Goal: Task Accomplishment & Management: Use online tool/utility

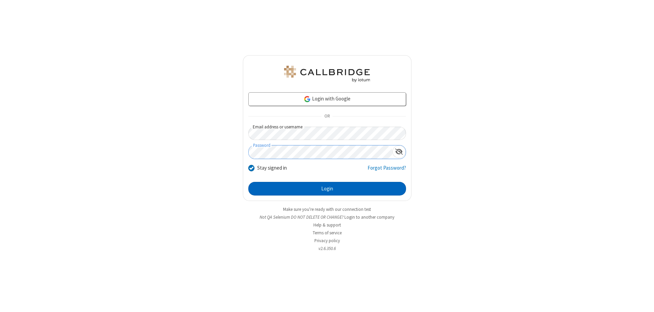
click at [327, 189] on button "Login" at bounding box center [327, 189] width 158 height 14
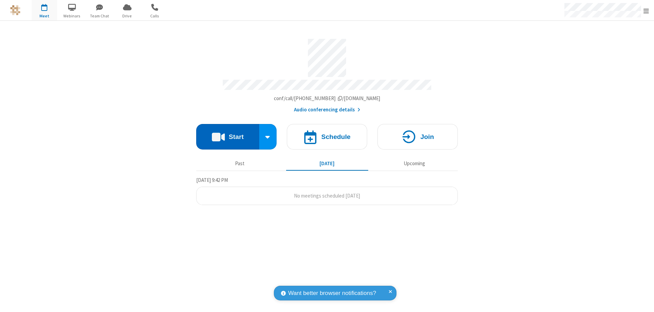
click at [228, 134] on button "Start" at bounding box center [227, 137] width 63 height 26
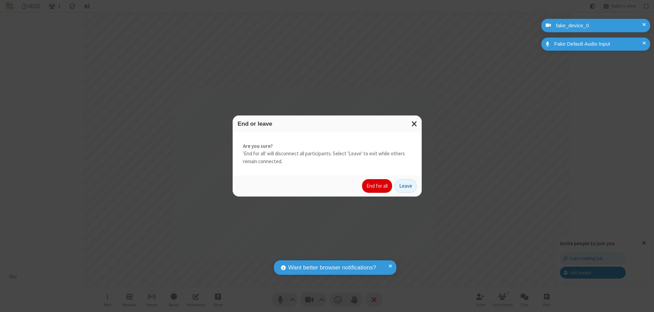
click at [377, 186] on button "End for all" at bounding box center [377, 186] width 30 height 14
